Goal: Information Seeking & Learning: Learn about a topic

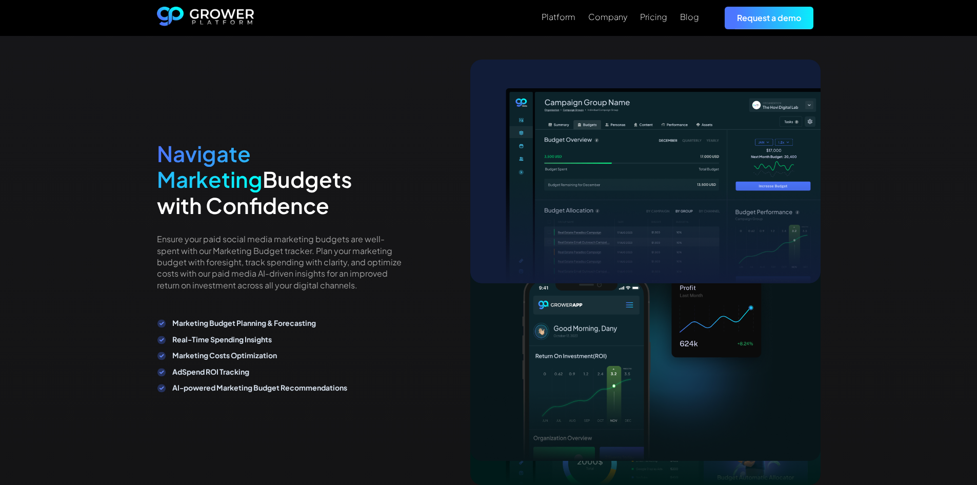
scroll to position [1811, 0]
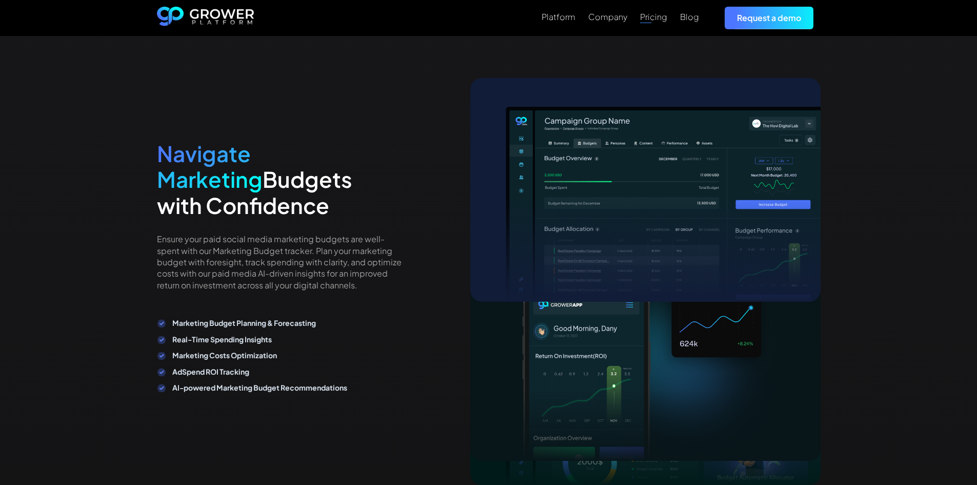
click at [659, 18] on div "Pricing" at bounding box center [653, 17] width 27 height 10
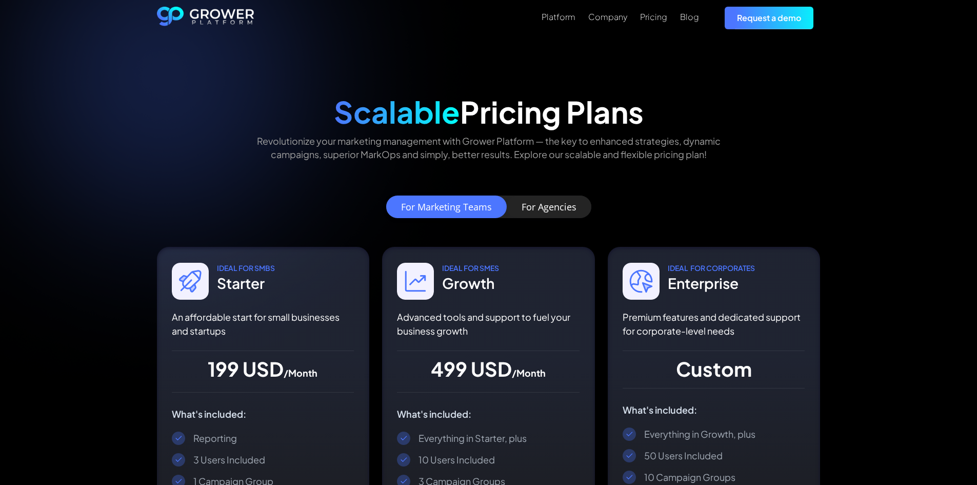
click at [220, 18] on img "home" at bounding box center [205, 18] width 97 height 23
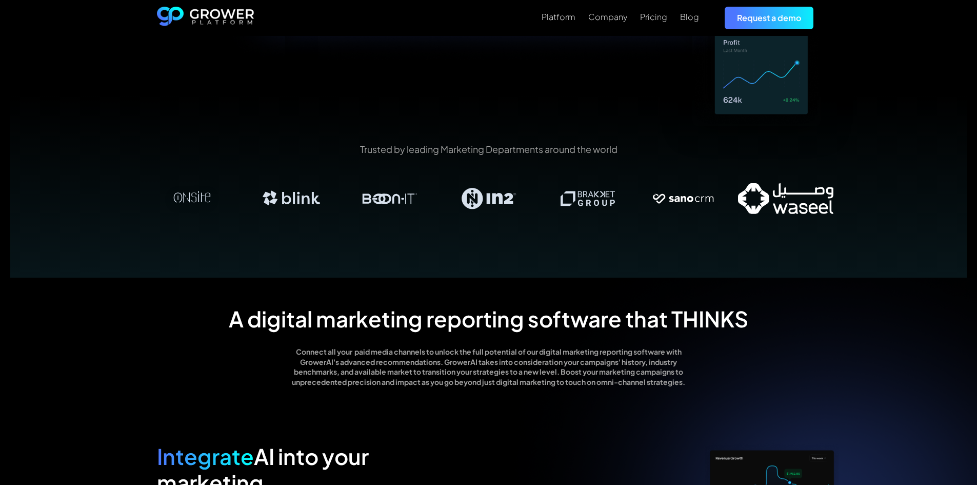
scroll to position [650, 0]
